Goal: Information Seeking & Learning: Learn about a topic

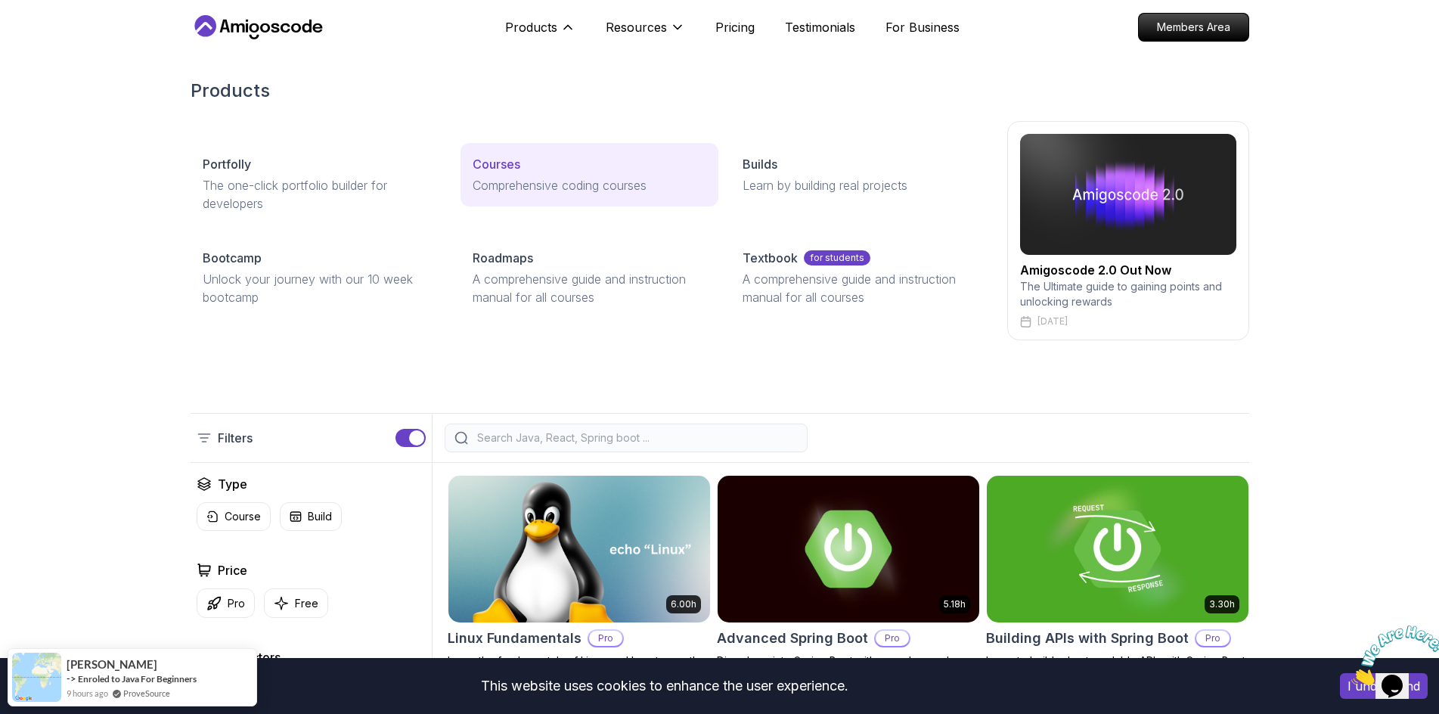
click at [528, 178] on p "Comprehensive coding courses" at bounding box center [589, 185] width 234 height 18
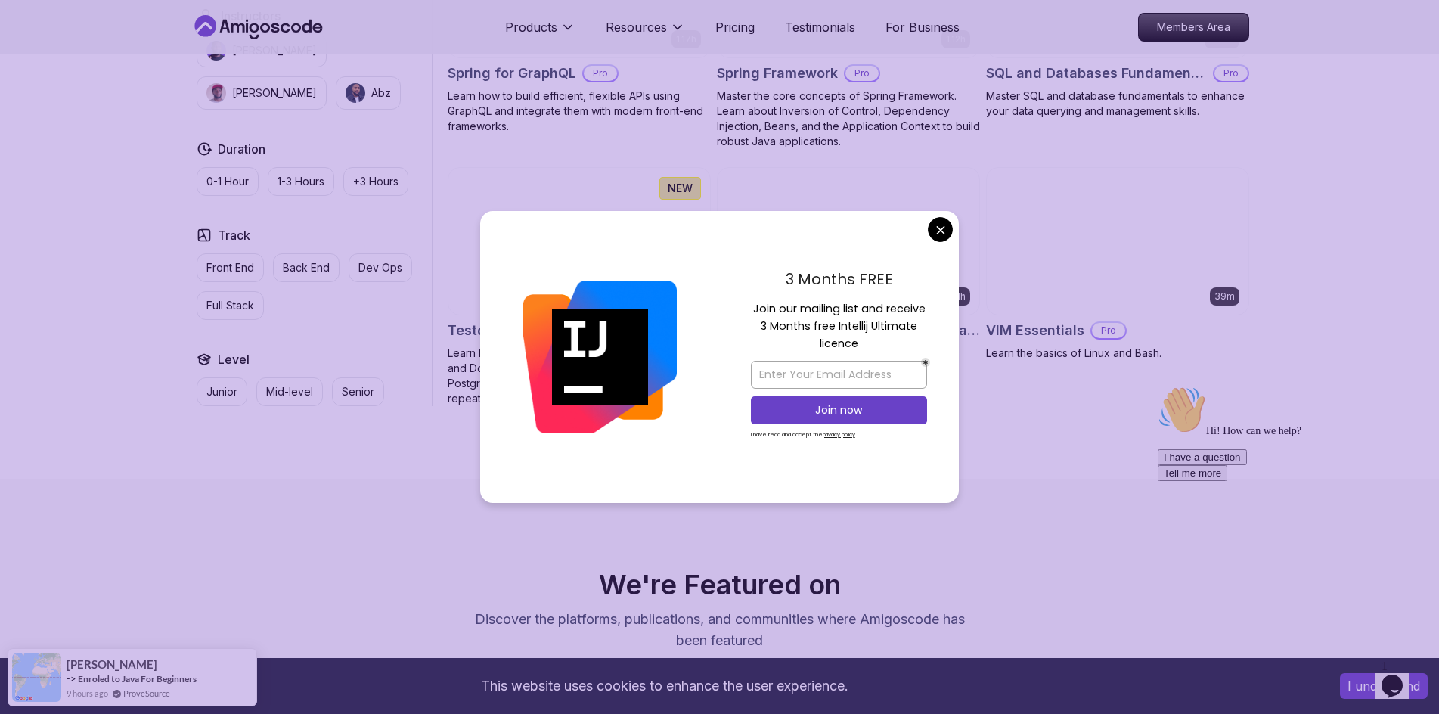
scroll to position [3855, 0]
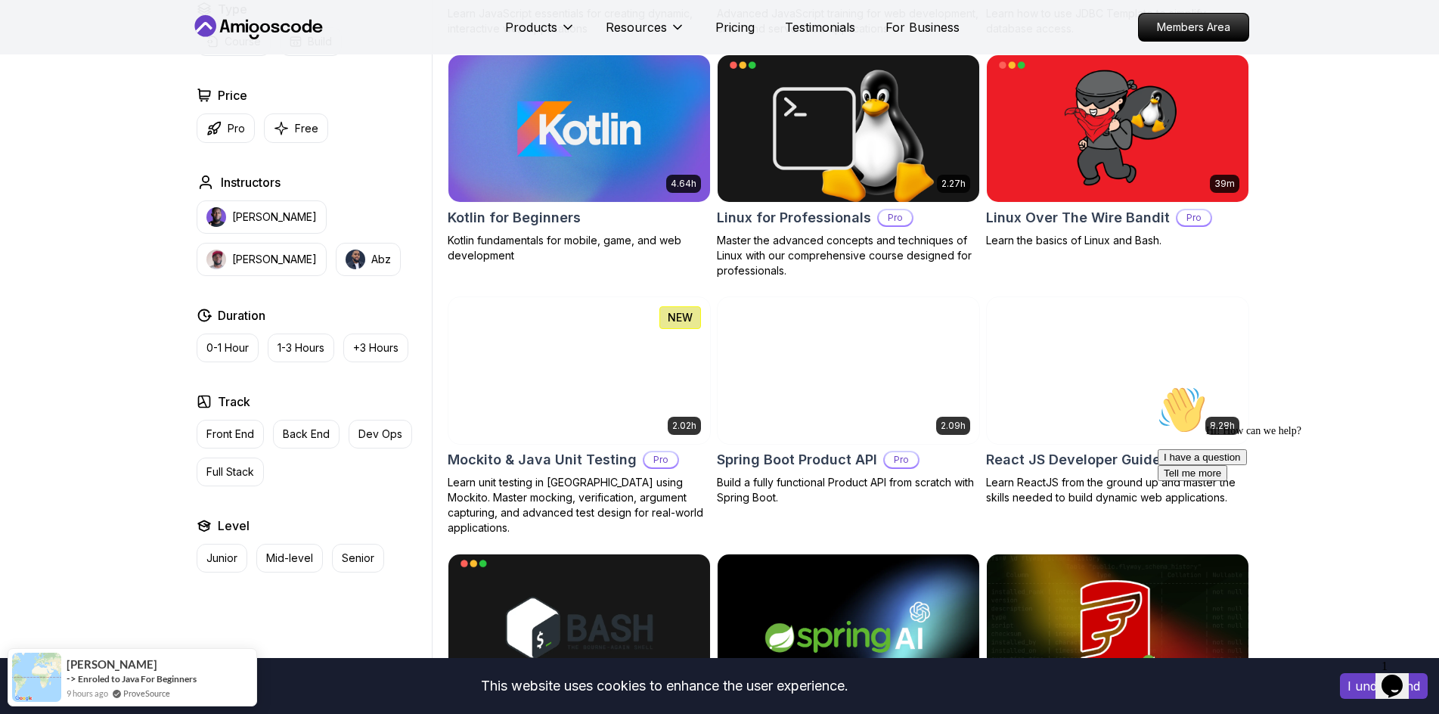
scroll to position [0, 0]
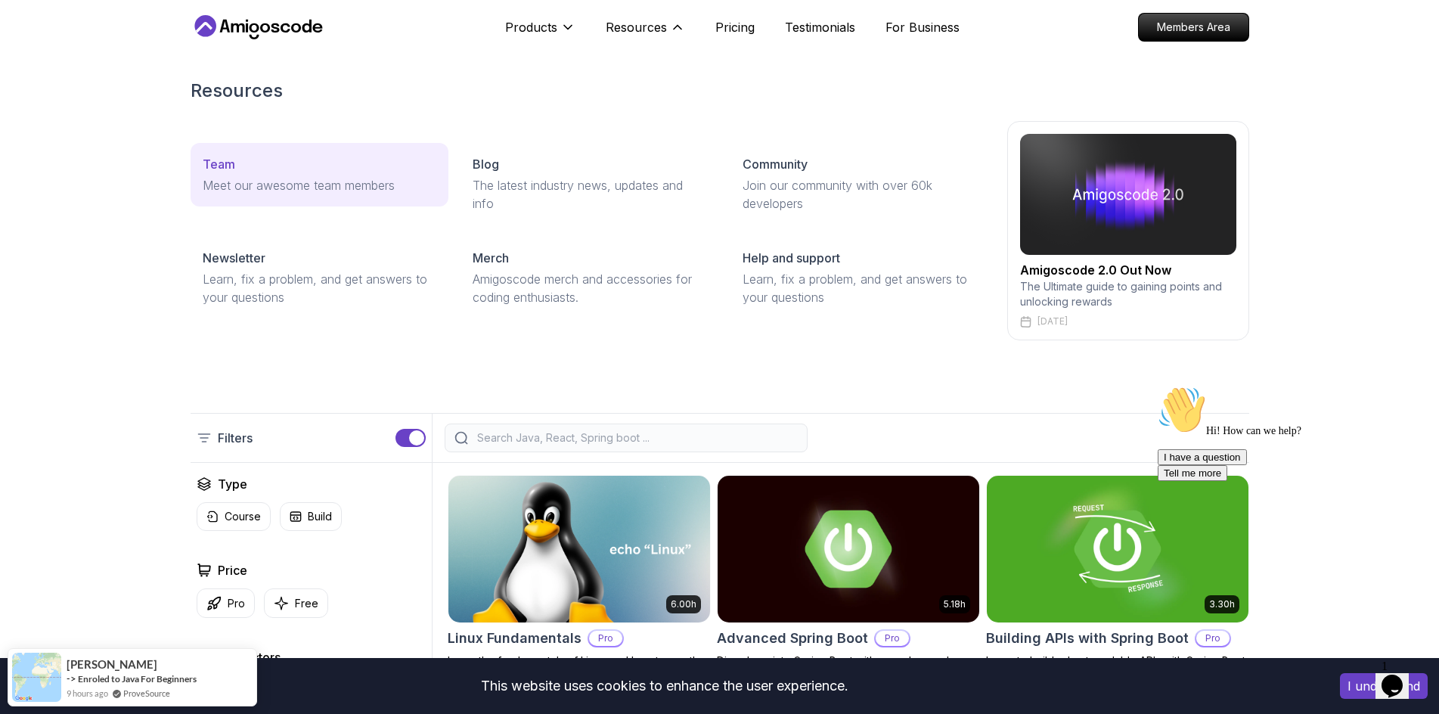
click at [292, 172] on div "Team" at bounding box center [320, 164] width 234 height 18
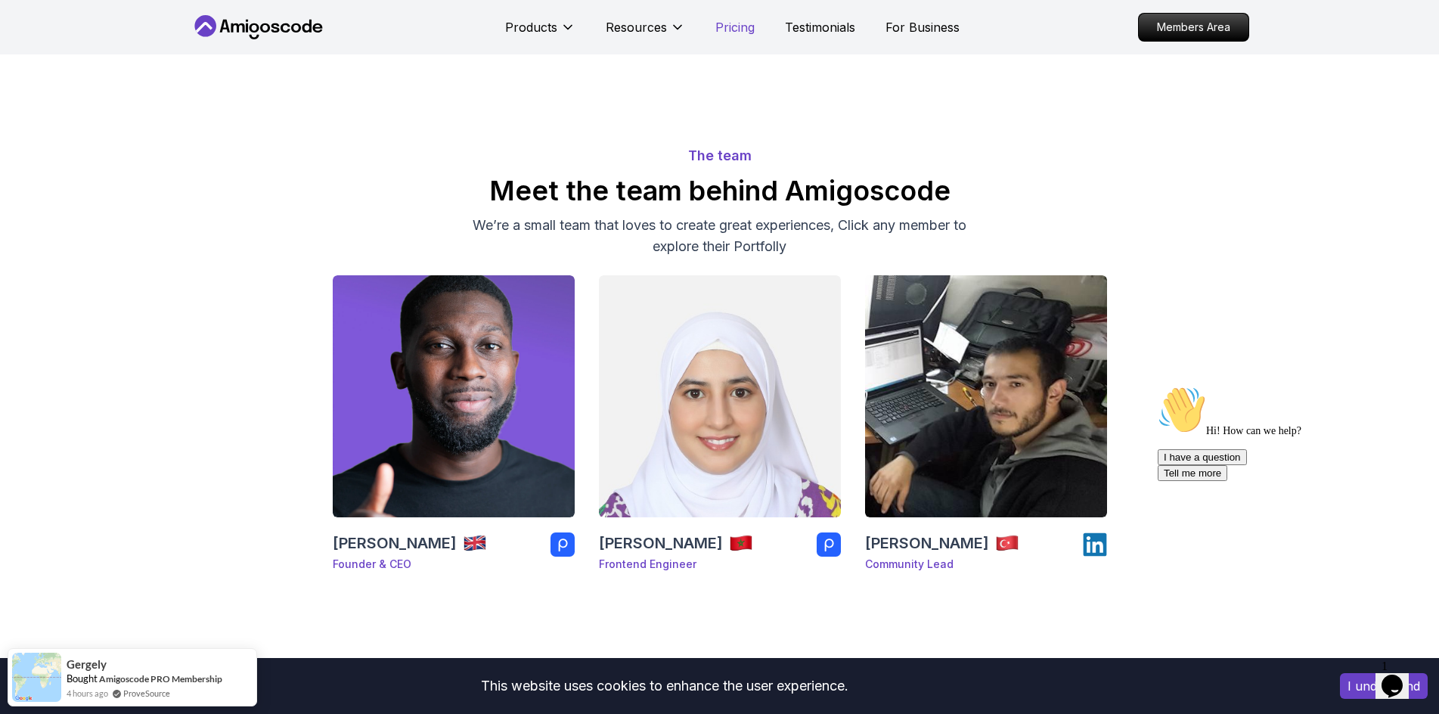
click at [747, 29] on p "Pricing" at bounding box center [734, 27] width 39 height 18
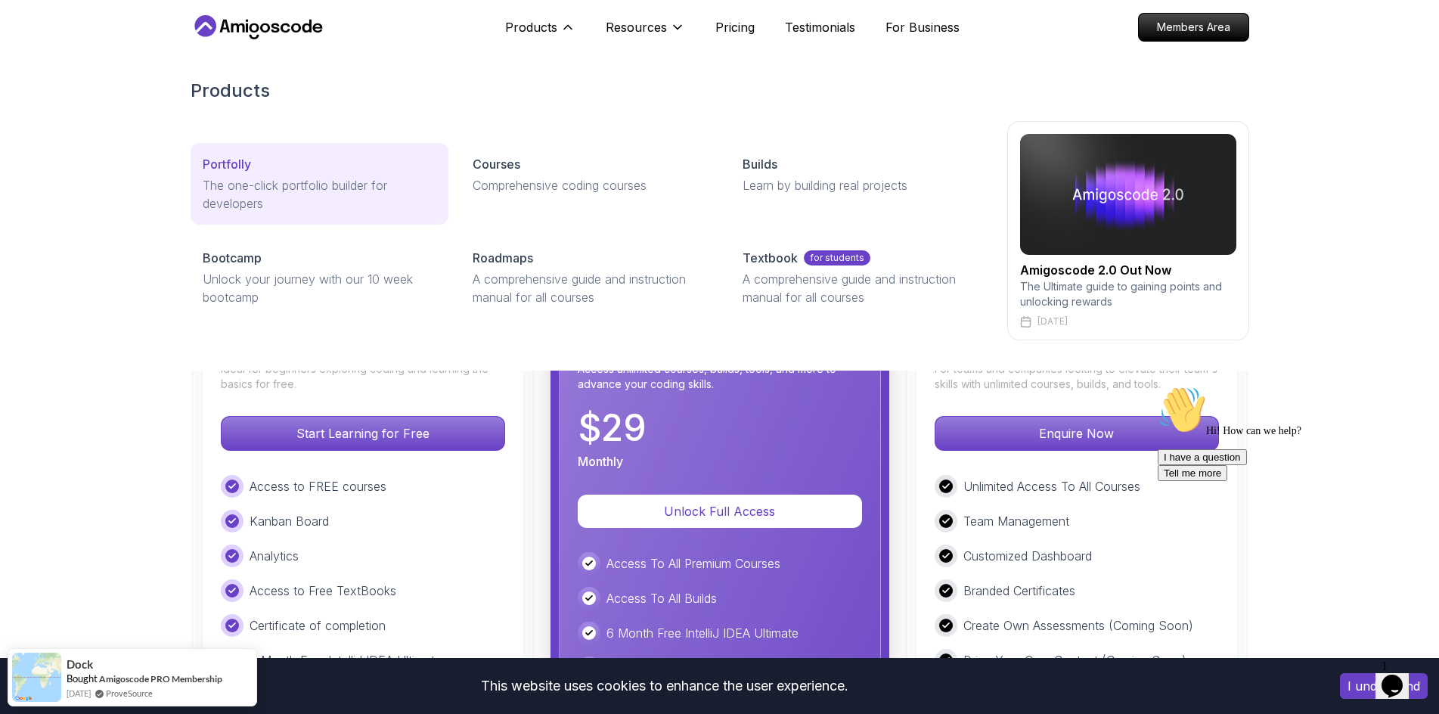
scroll to position [3235, 0]
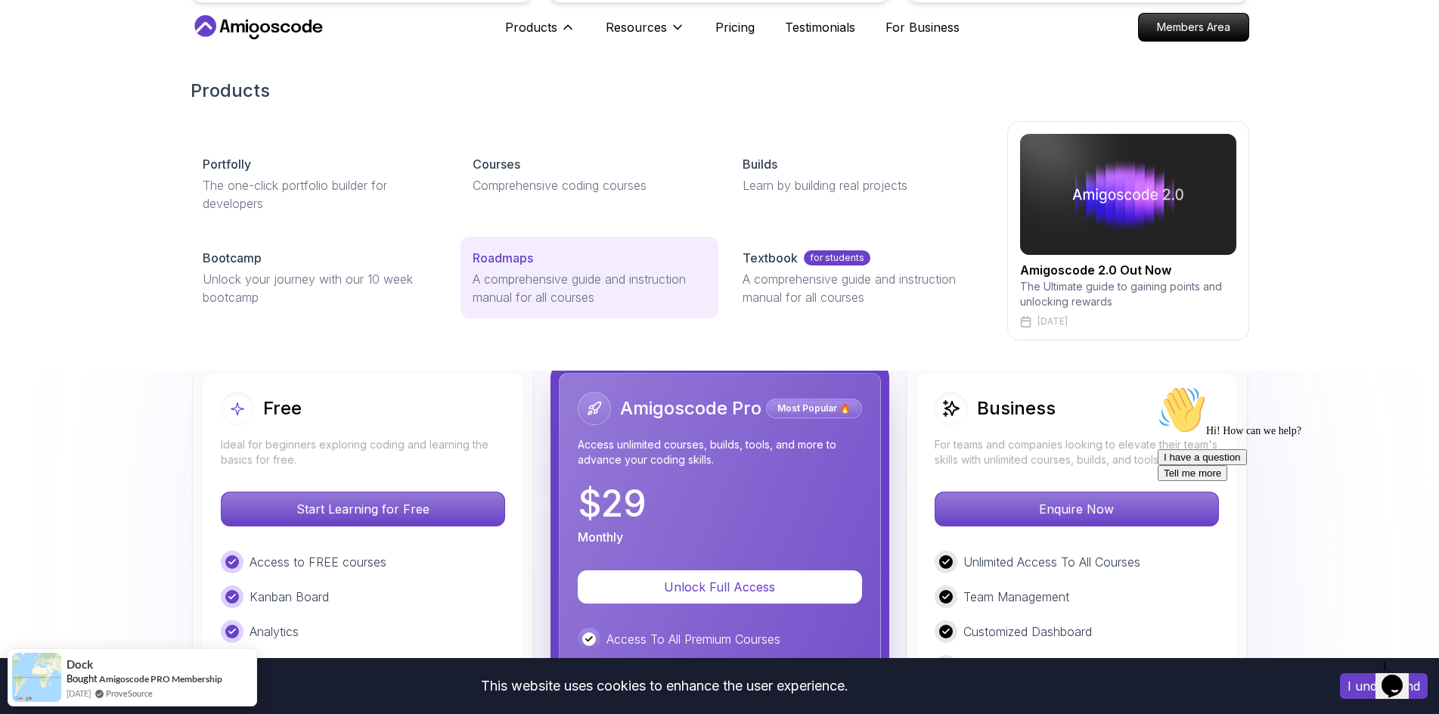
click at [532, 275] on p "A comprehensive guide and instruction manual for all courses" at bounding box center [589, 288] width 234 height 36
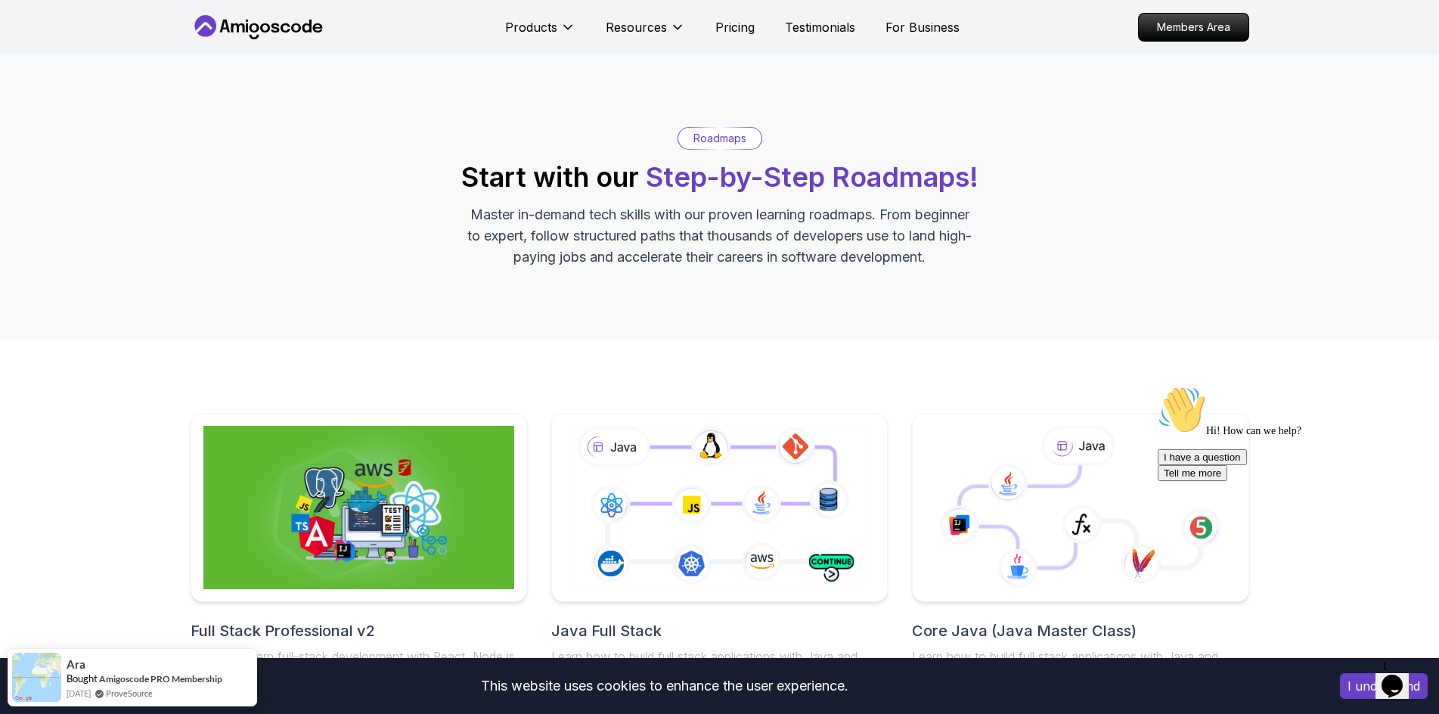
click at [252, 36] on icon at bounding box center [258, 27] width 136 height 24
